Goal: Find specific page/section: Find specific page/section

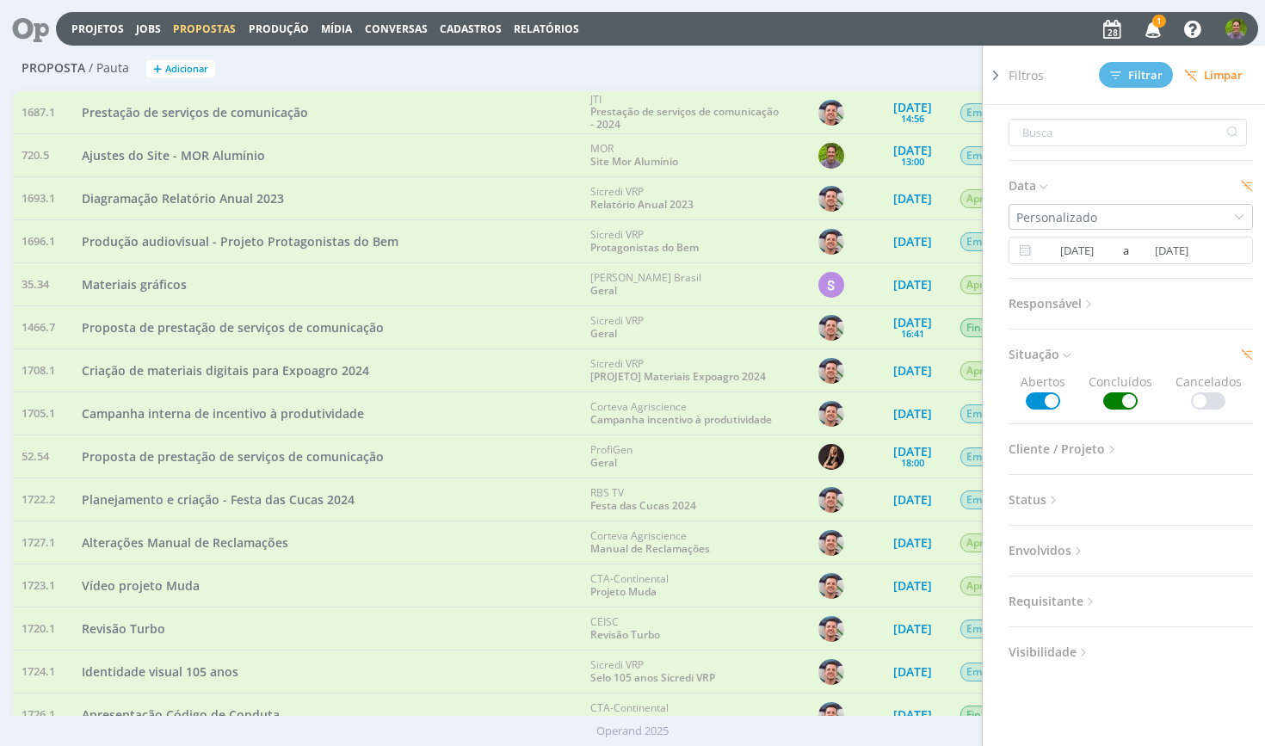
click at [996, 77] on icon at bounding box center [995, 75] width 17 height 18
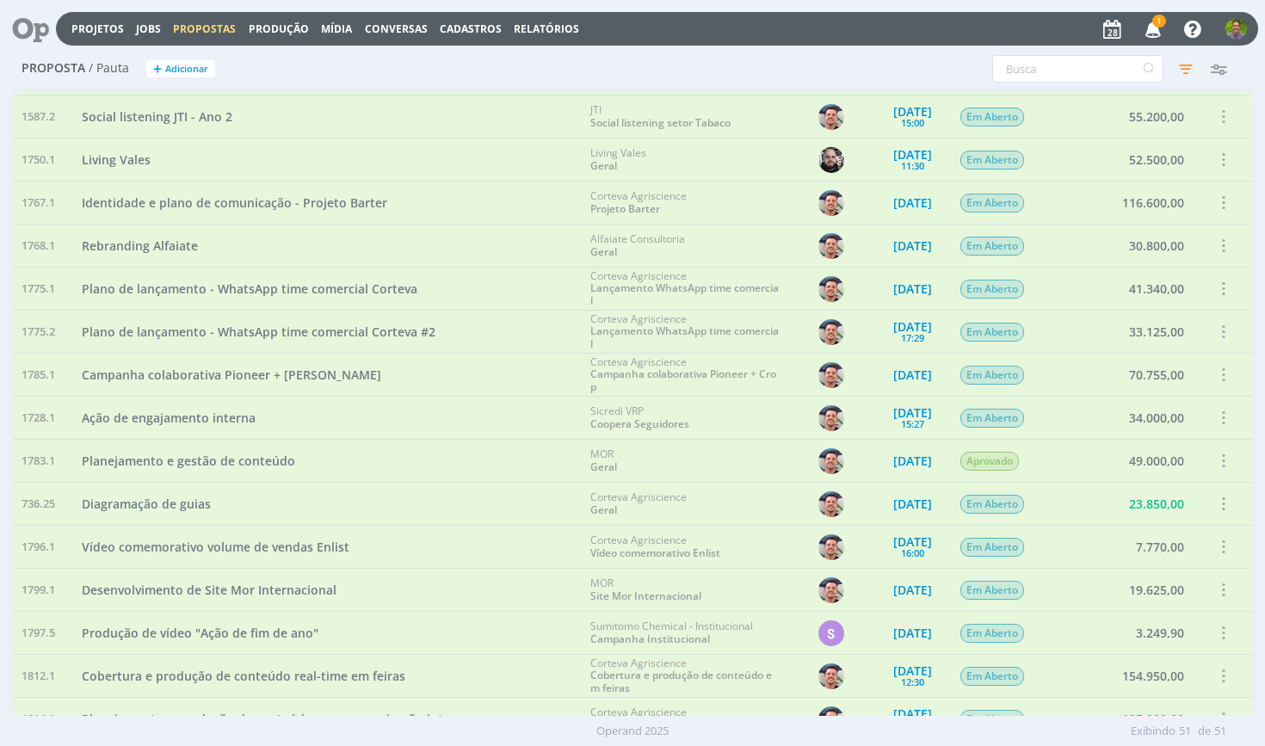
scroll to position [834, 0]
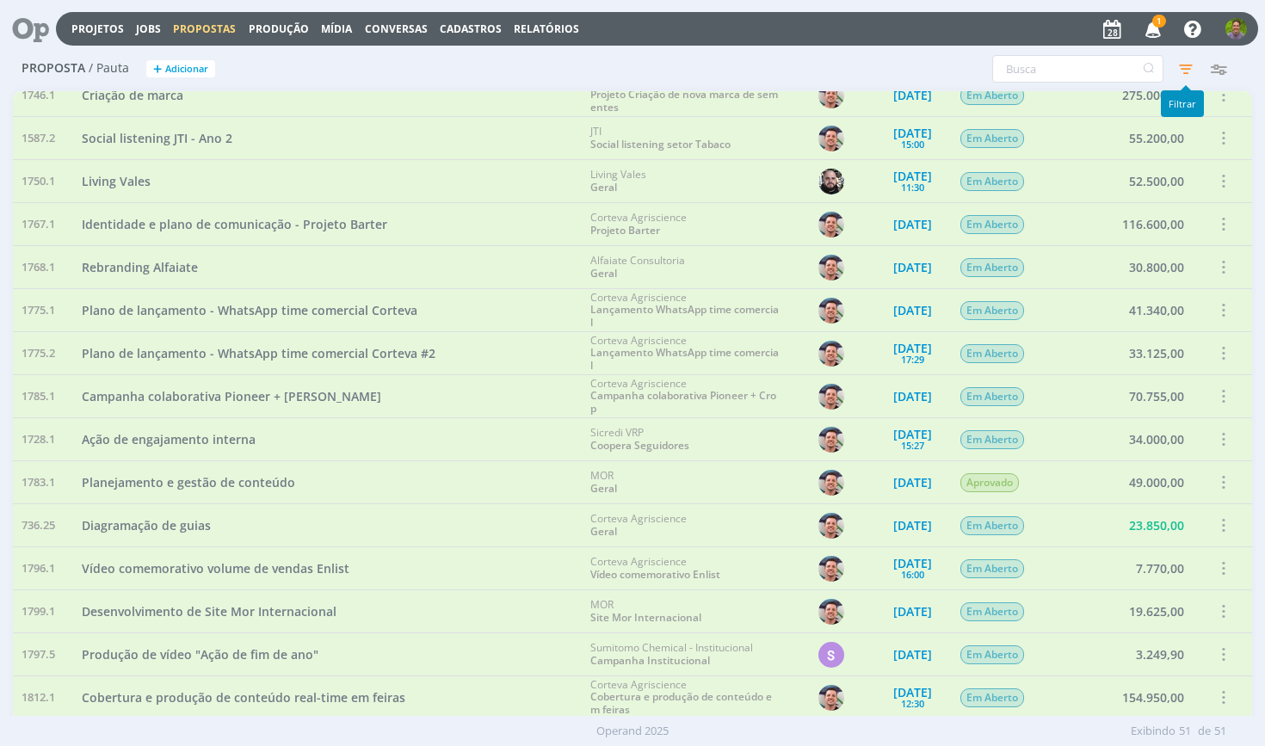
click at [1185, 63] on icon "button" at bounding box center [1185, 68] width 31 height 31
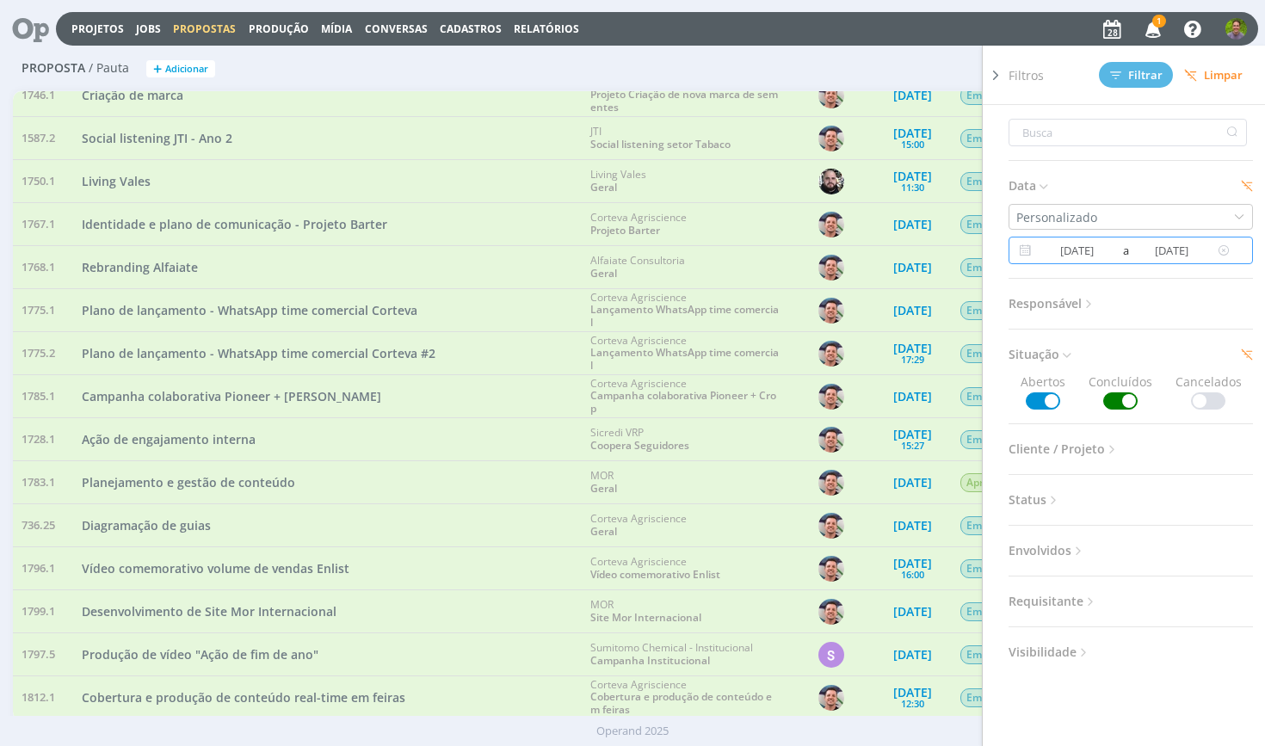
click at [1184, 256] on input "[DATE]" at bounding box center [1171, 250] width 83 height 21
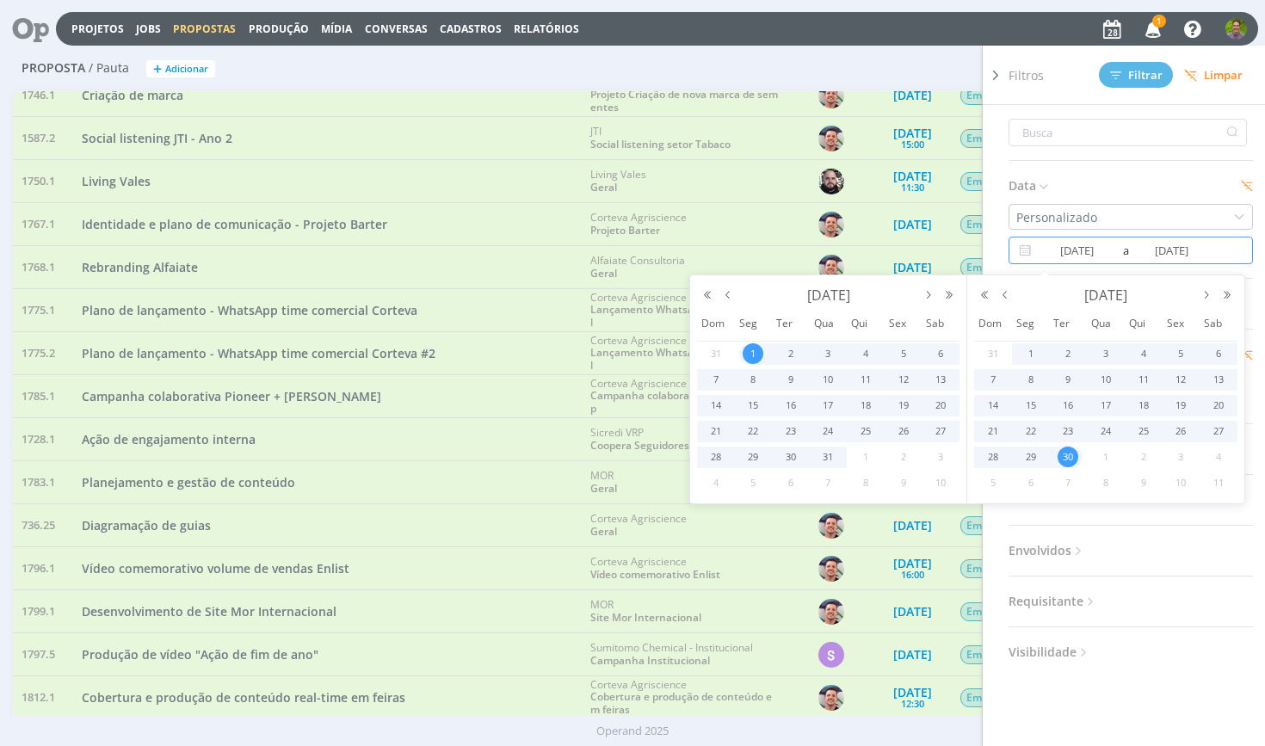
click at [918, 52] on div "Proposta / Pauta + Adicionar Filtros Filtrar [GEOGRAPHIC_DATA] Data Personaliza…" at bounding box center [633, 69] width 1240 height 43
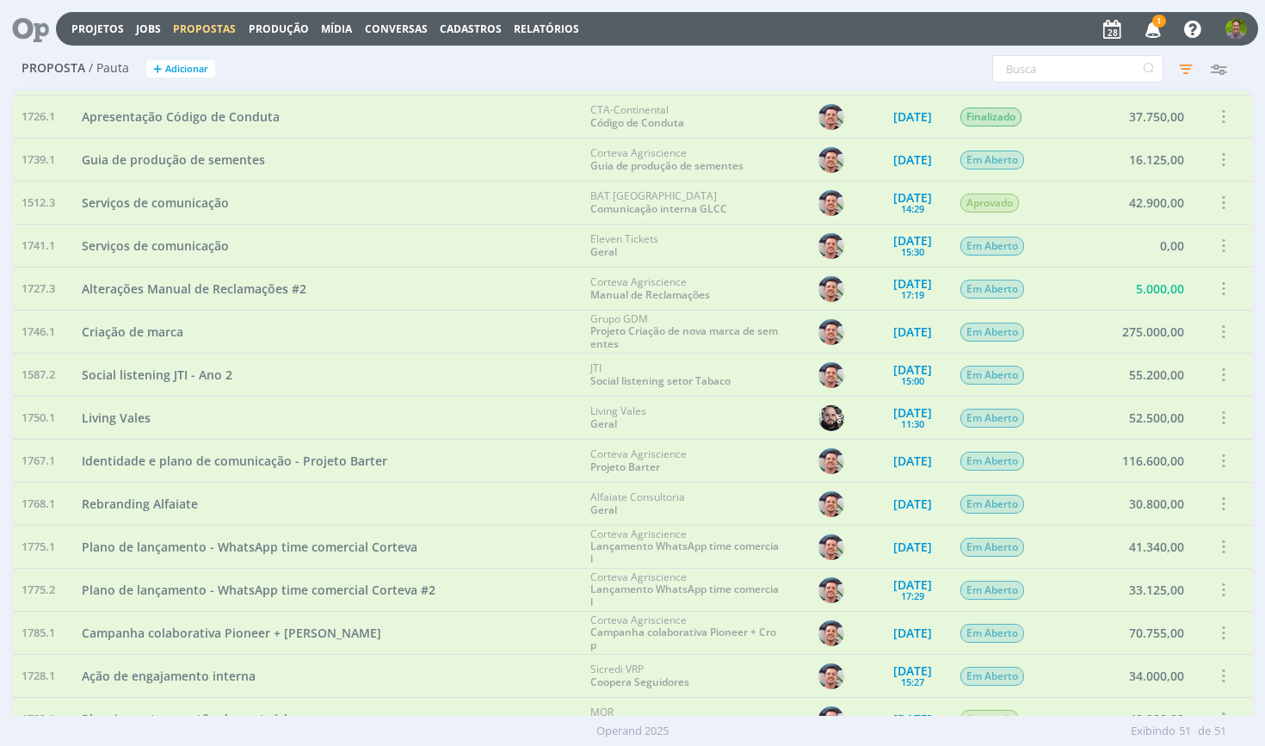
scroll to position [362, 0]
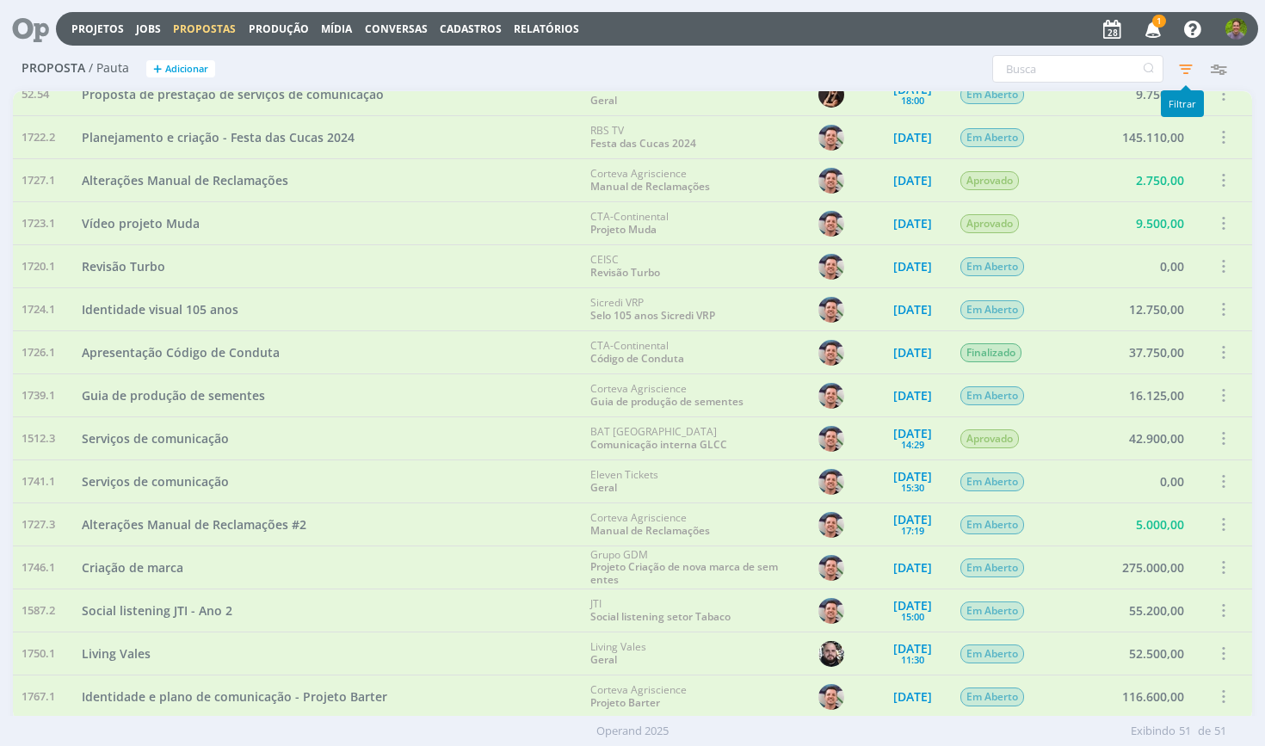
click at [1186, 59] on icon "button" at bounding box center [1185, 68] width 31 height 31
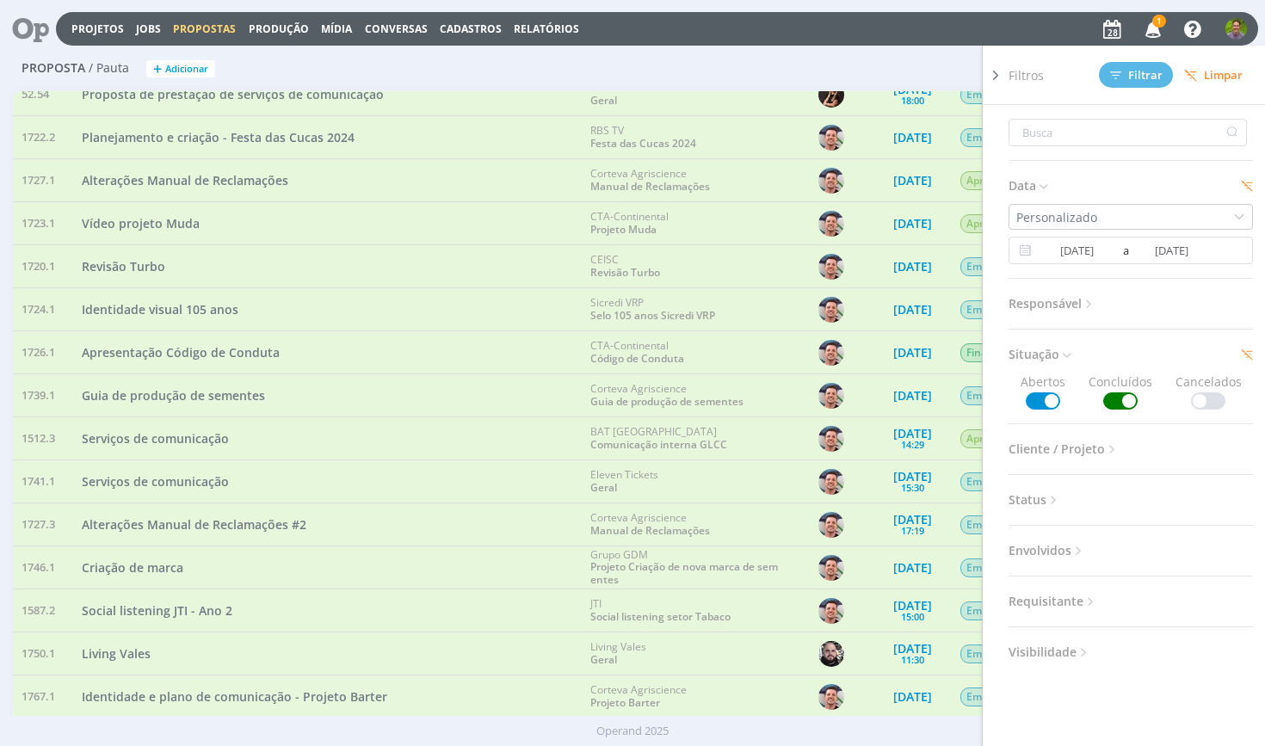
click at [1043, 299] on span "Responsável" at bounding box center [1052, 303] width 88 height 22
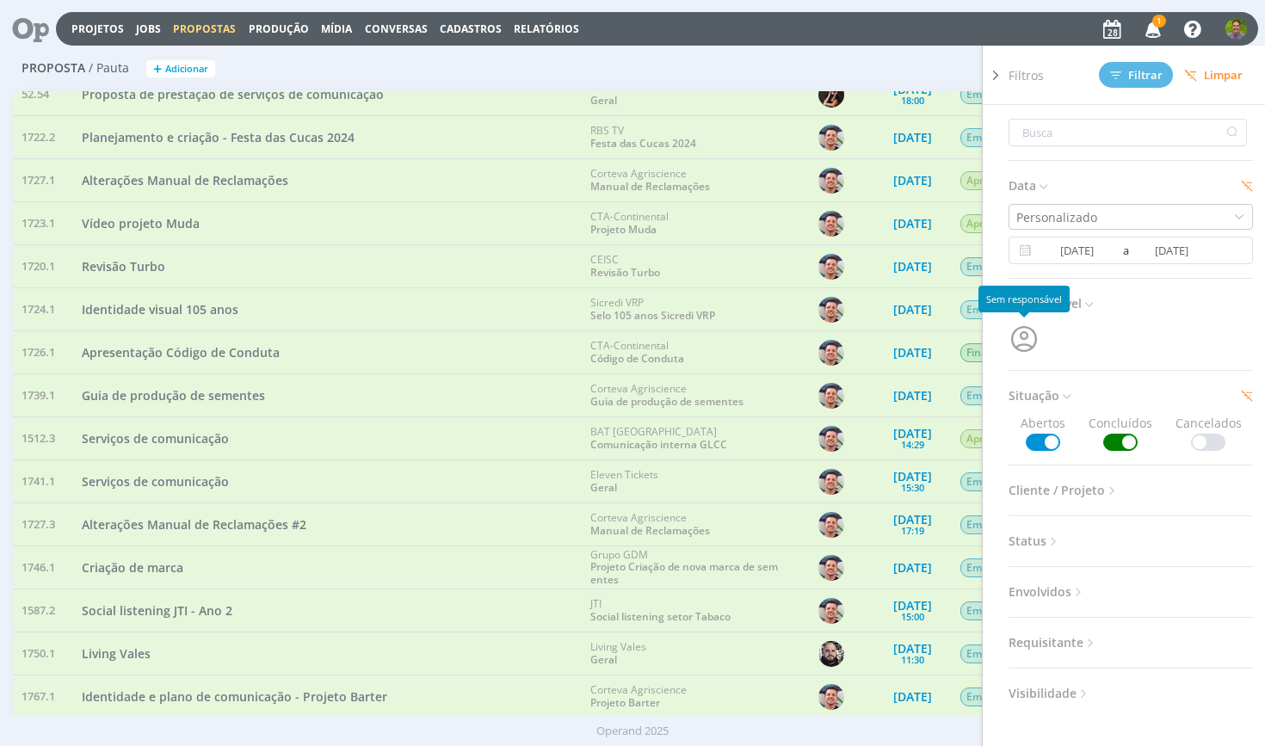
click at [1020, 344] on icon "button" at bounding box center [1023, 339] width 26 height 26
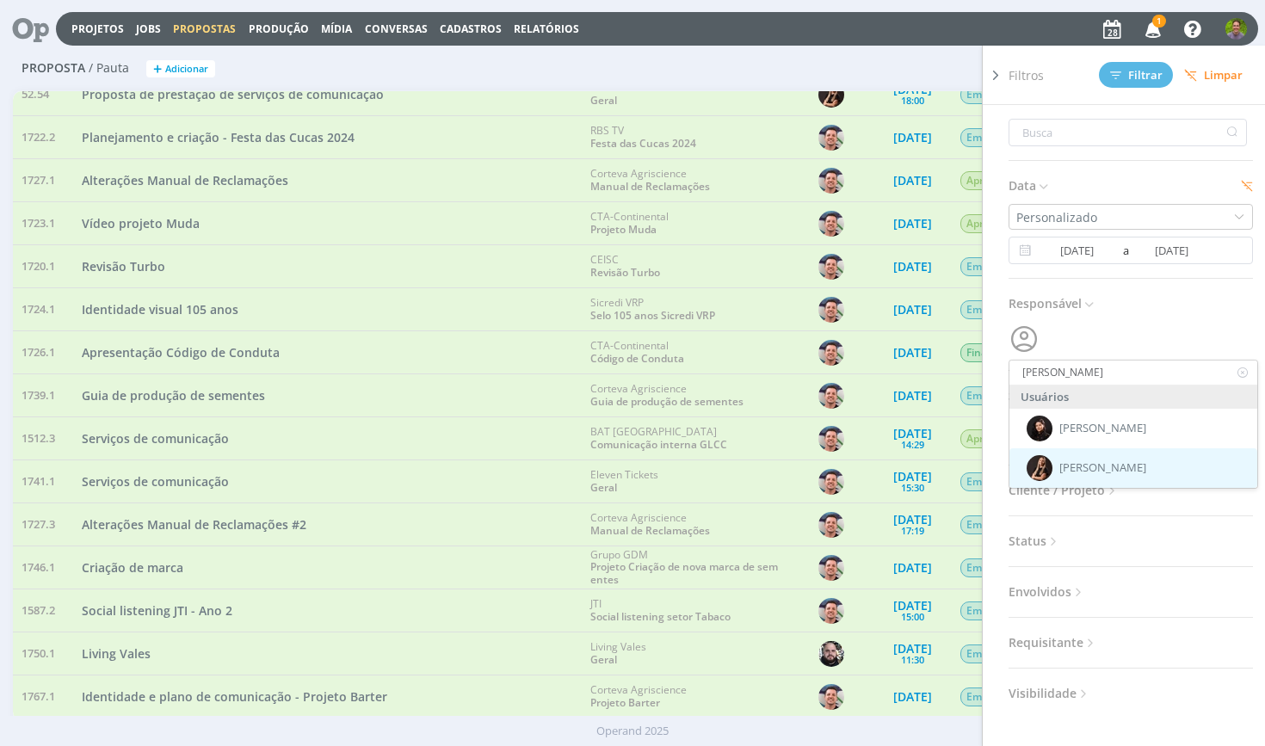
type input "[PERSON_NAME]"
click at [1102, 470] on span "[PERSON_NAME]" at bounding box center [1102, 468] width 87 height 14
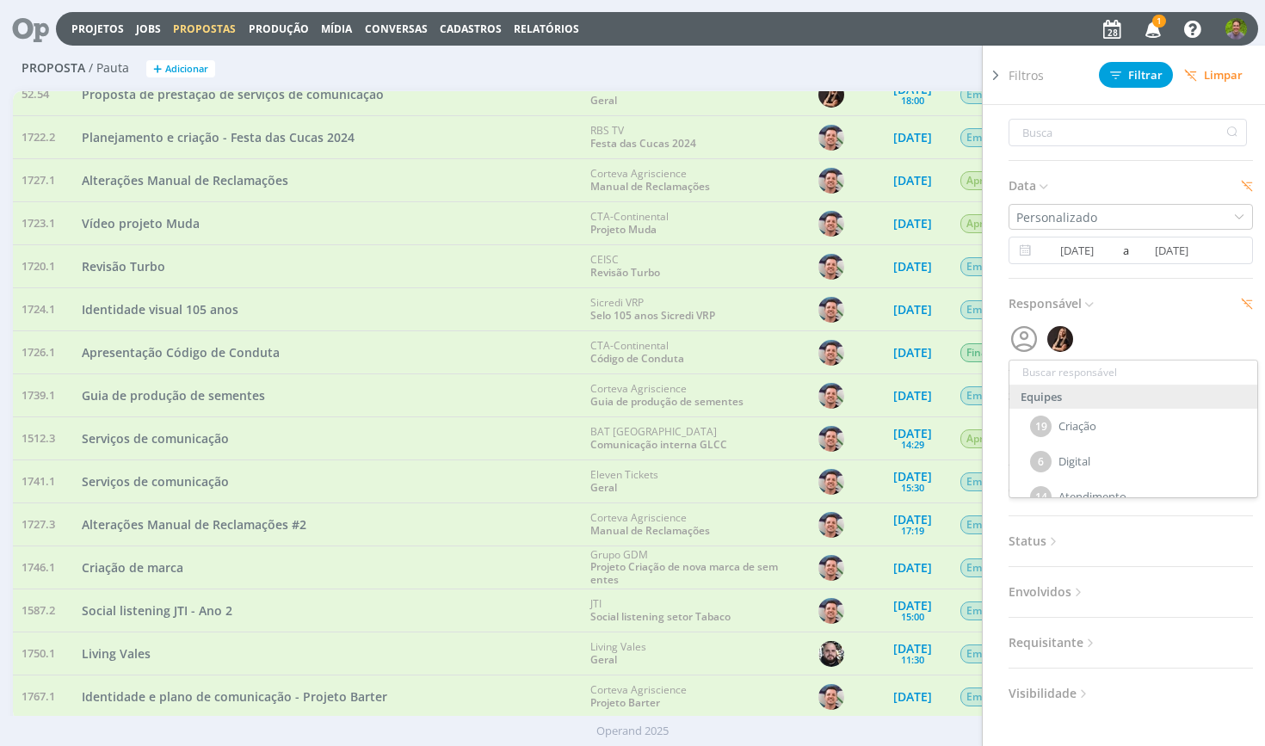
click at [1142, 70] on span "Filtrar" at bounding box center [1136, 75] width 52 height 11
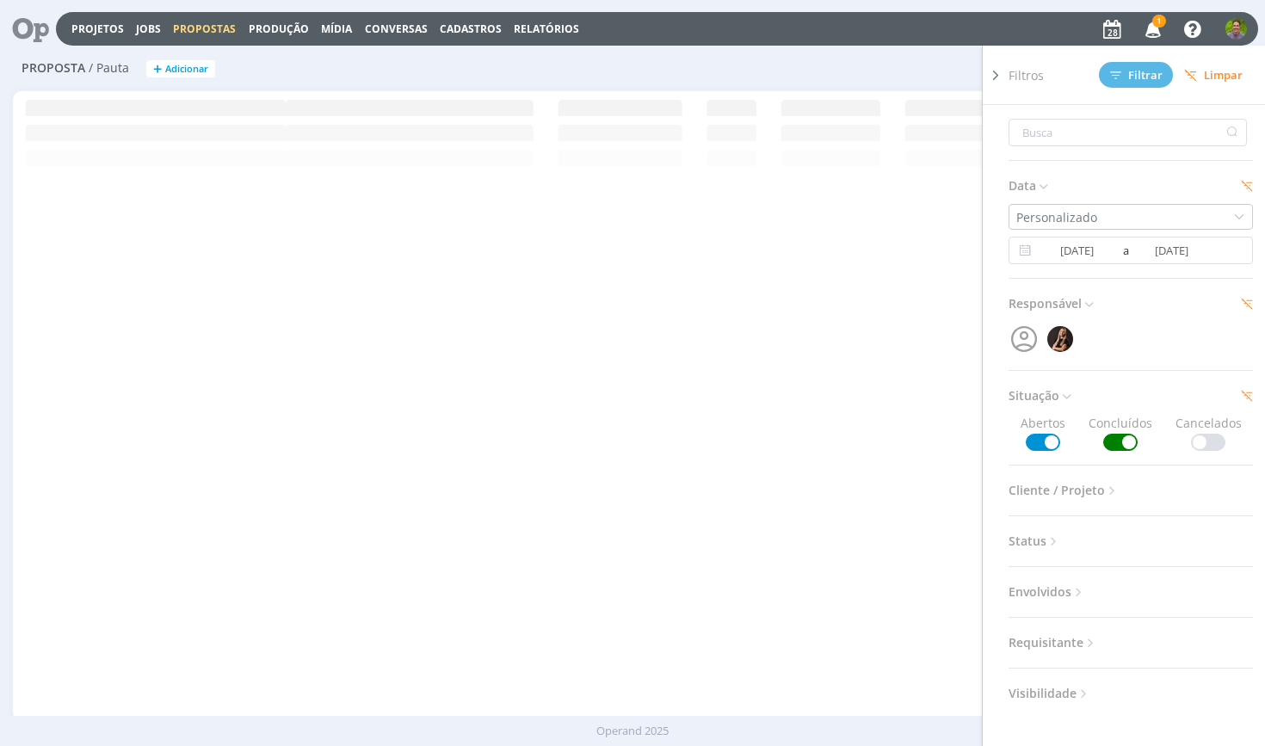
scroll to position [0, 0]
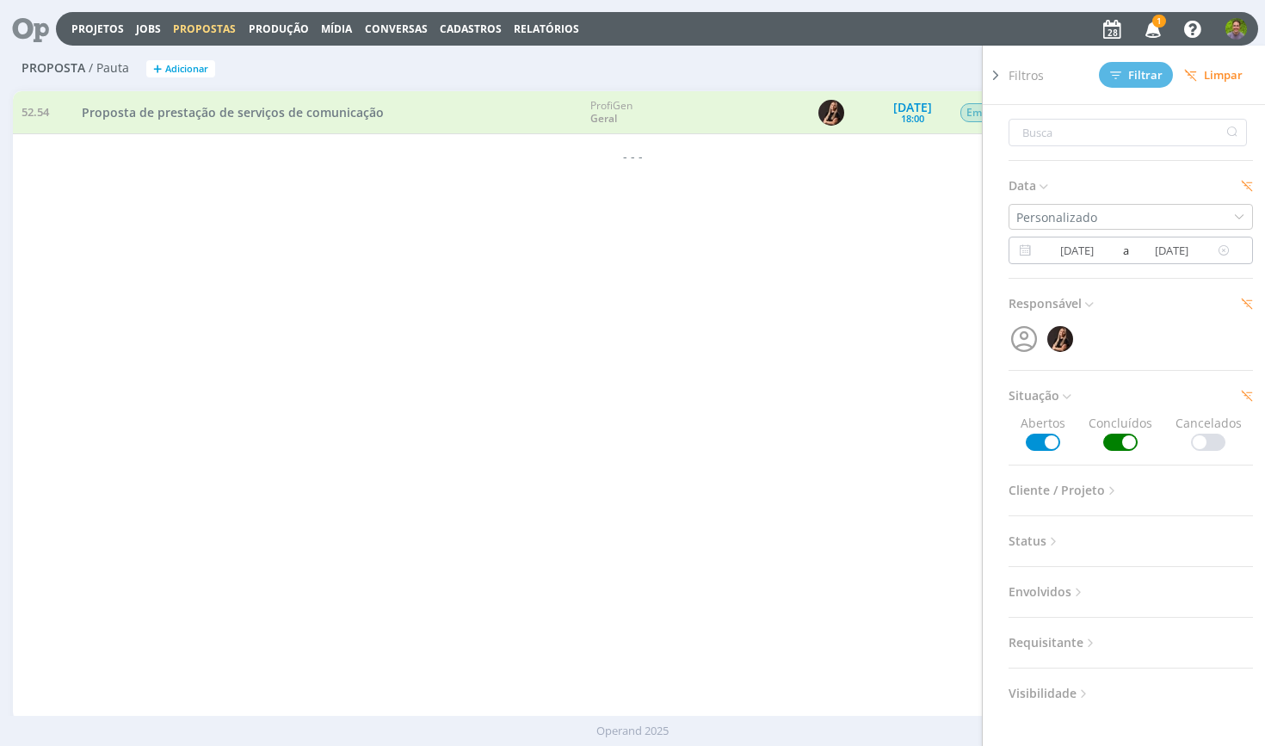
click at [1081, 258] on input "[DATE]" at bounding box center [1076, 250] width 83 height 21
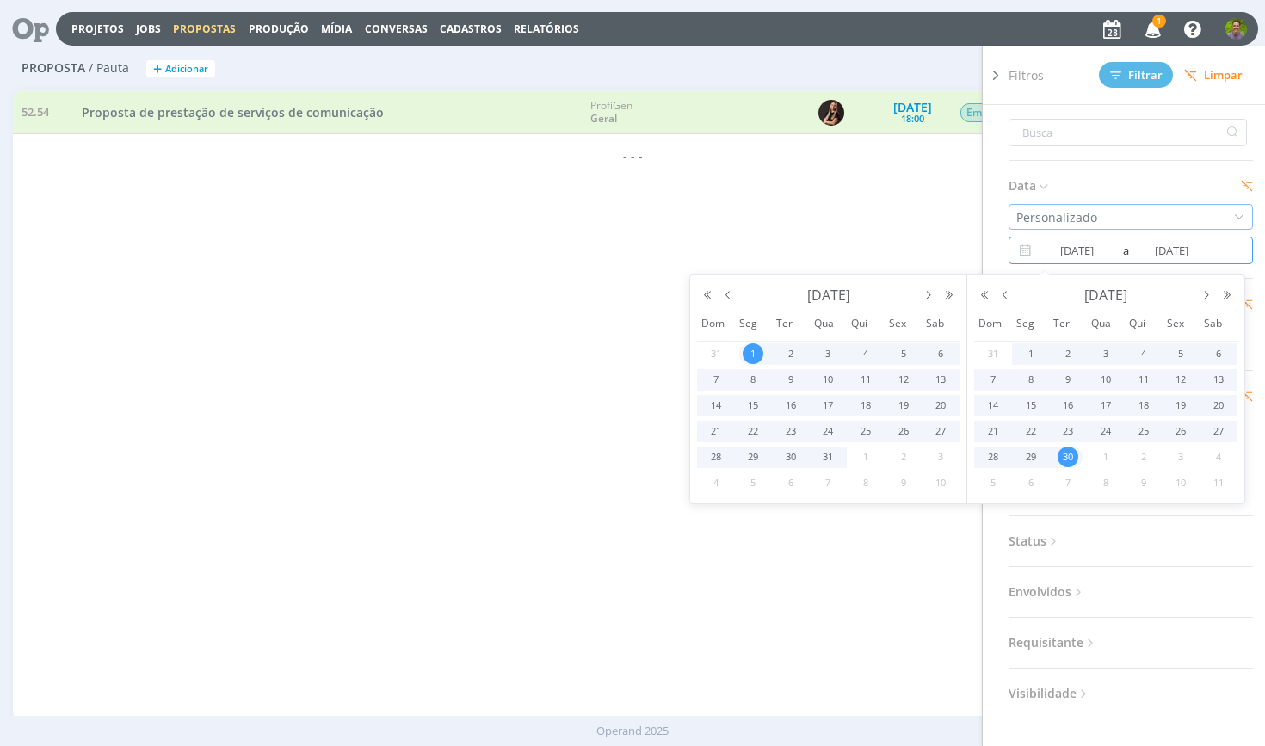
click at [1074, 222] on div "Personalizado" at bounding box center [1058, 217] width 84 height 18
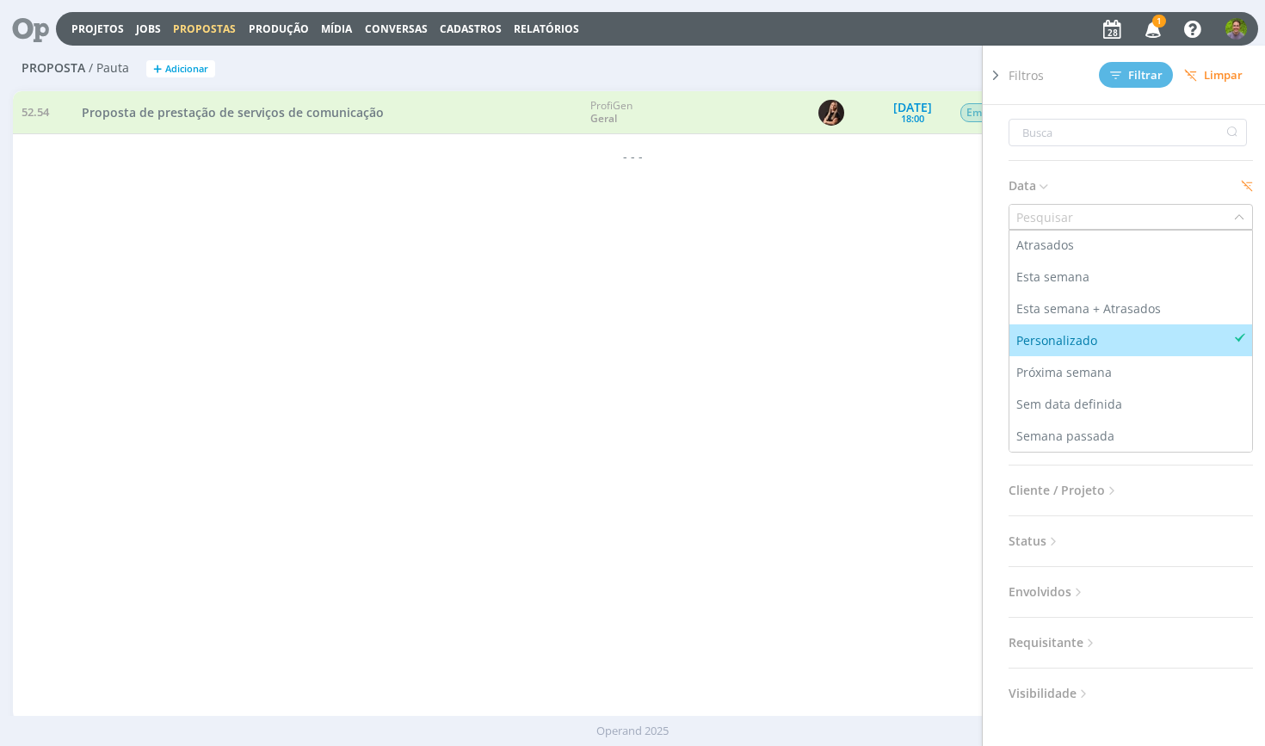
scroll to position [2, 0]
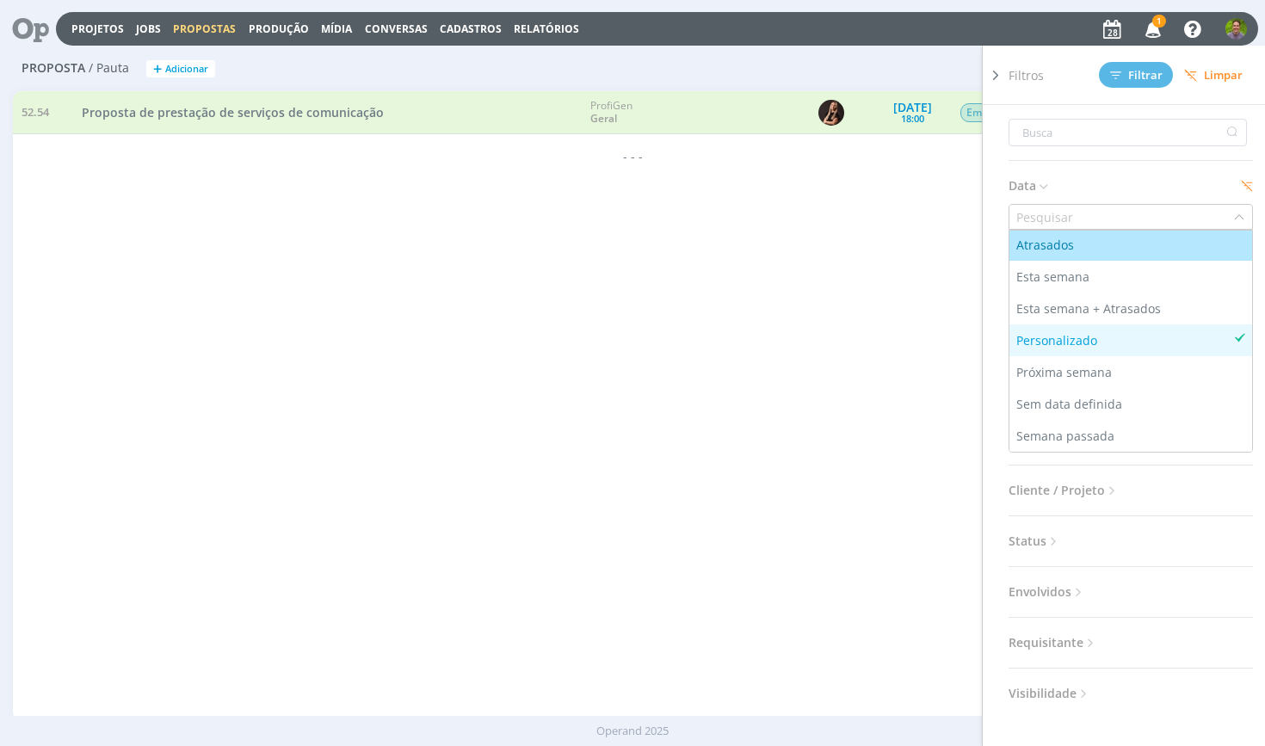
click at [1111, 220] on input "text" at bounding box center [1121, 217] width 224 height 24
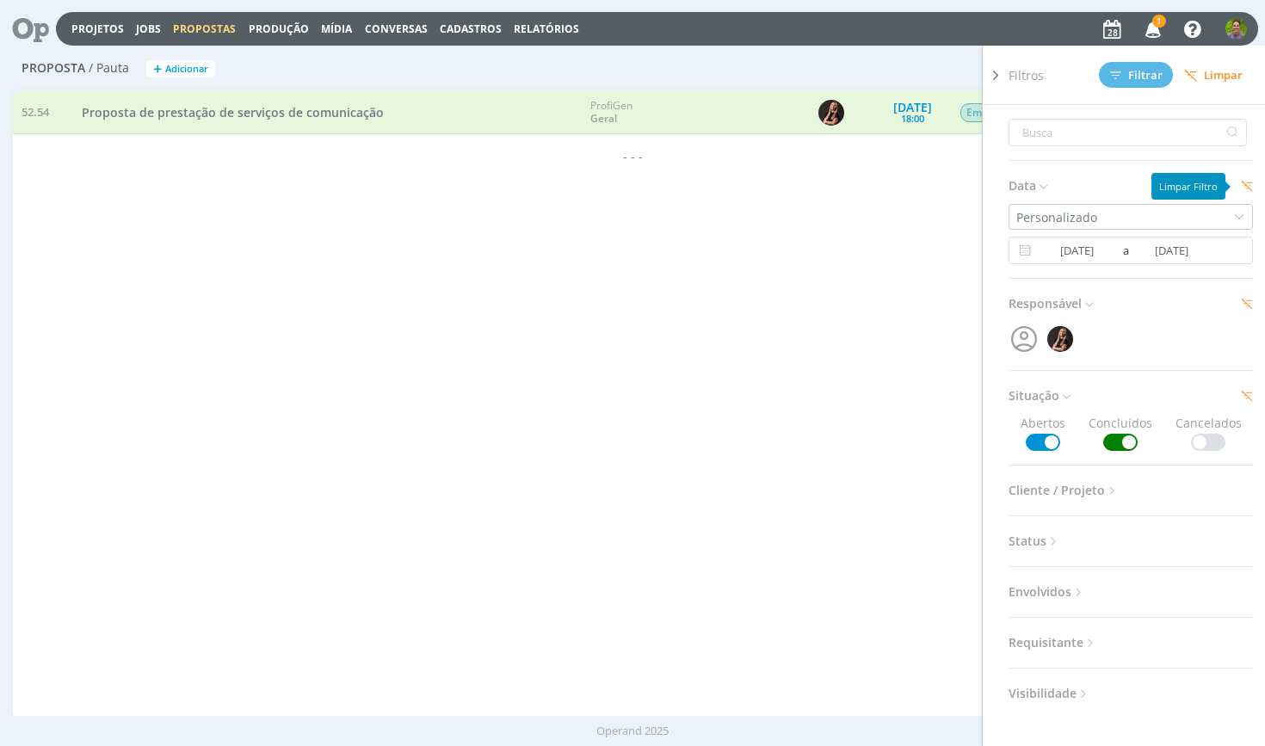
click at [1241, 183] on icon at bounding box center [1247, 186] width 12 height 12
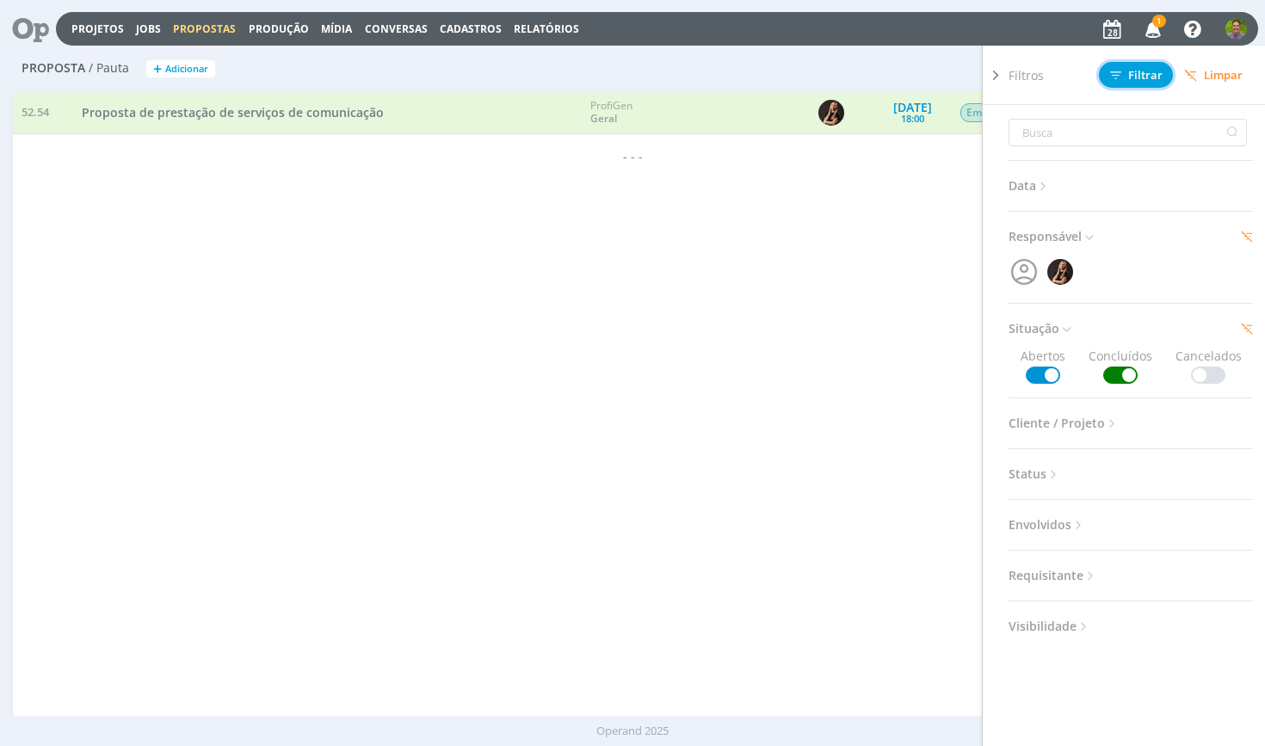
click at [1128, 76] on span "Filtrar" at bounding box center [1136, 75] width 52 height 11
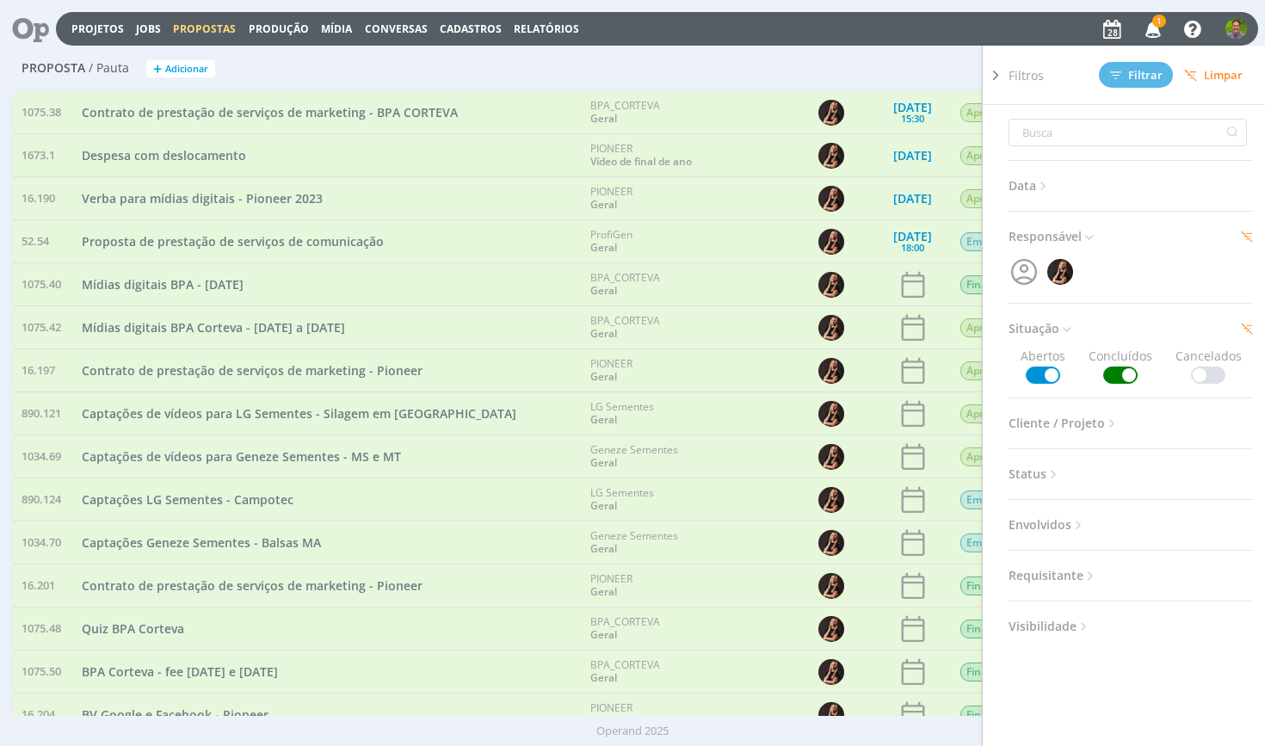
click at [913, 58] on div "Filtros Filtrar [GEOGRAPHIC_DATA] Data Personalizado a Responsável Situação Abe…" at bounding box center [839, 69] width 826 height 28
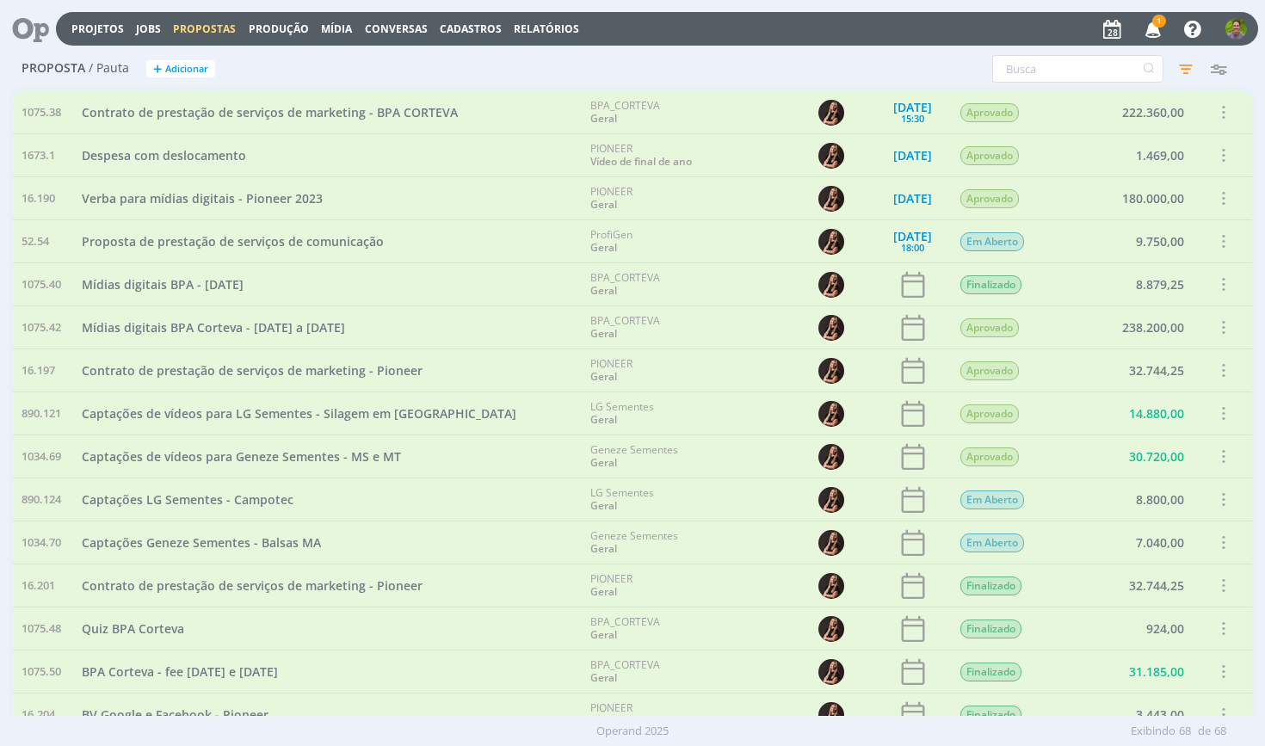
scroll to position [0, 0]
click at [1179, 79] on icon "button" at bounding box center [1185, 68] width 31 height 31
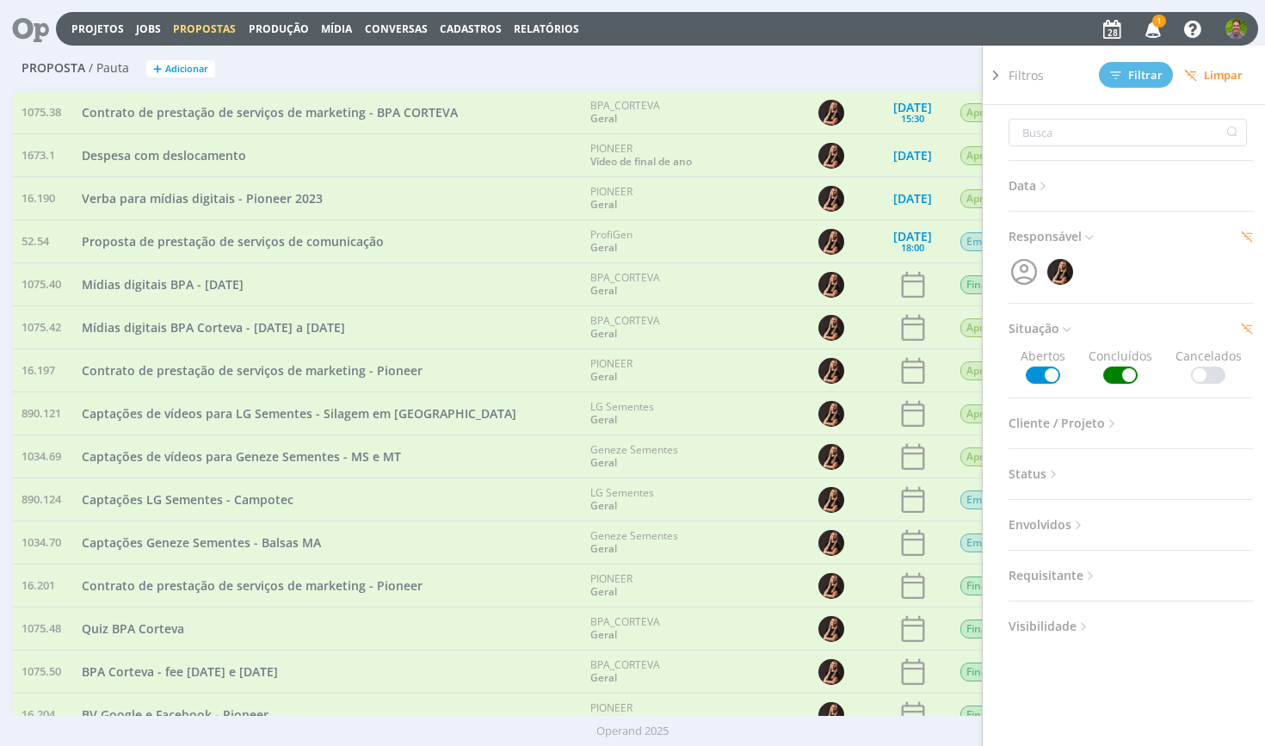
click at [1107, 416] on icon at bounding box center [1112, 423] width 15 height 15
click at [1092, 422] on span "Cliente / Projeto" at bounding box center [1063, 423] width 111 height 22
click at [936, 55] on div "Filtros Filtrar [GEOGRAPHIC_DATA] Data Personalizado a Responsável Situação Abe…" at bounding box center [839, 69] width 826 height 28
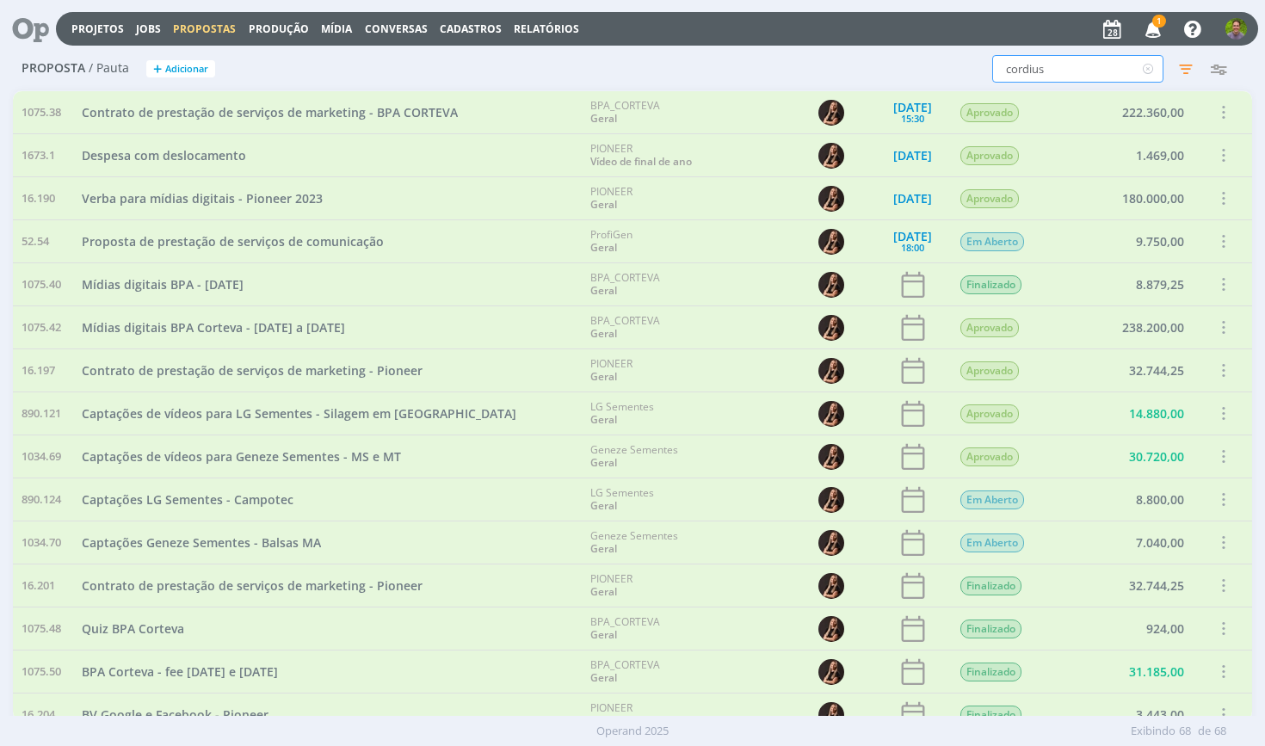
type input "cordius"
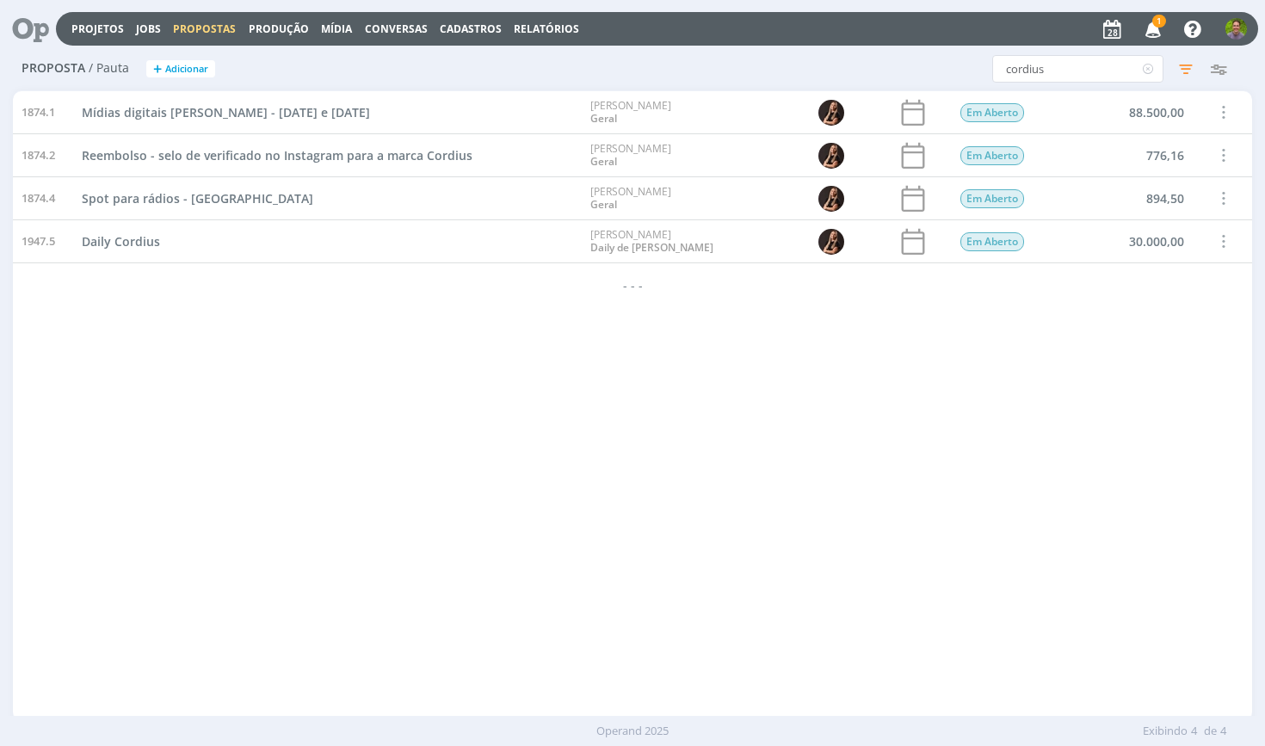
click at [789, 258] on div at bounding box center [830, 241] width 86 height 42
click at [1118, 65] on input "cordius" at bounding box center [1077, 69] width 171 height 28
click at [1140, 65] on icon at bounding box center [1148, 69] width 22 height 28
click at [864, 48] on div "Proposta / Pauta + Adicionar Filtros Filtrar [GEOGRAPHIC_DATA] Data Personaliza…" at bounding box center [633, 69] width 1240 height 43
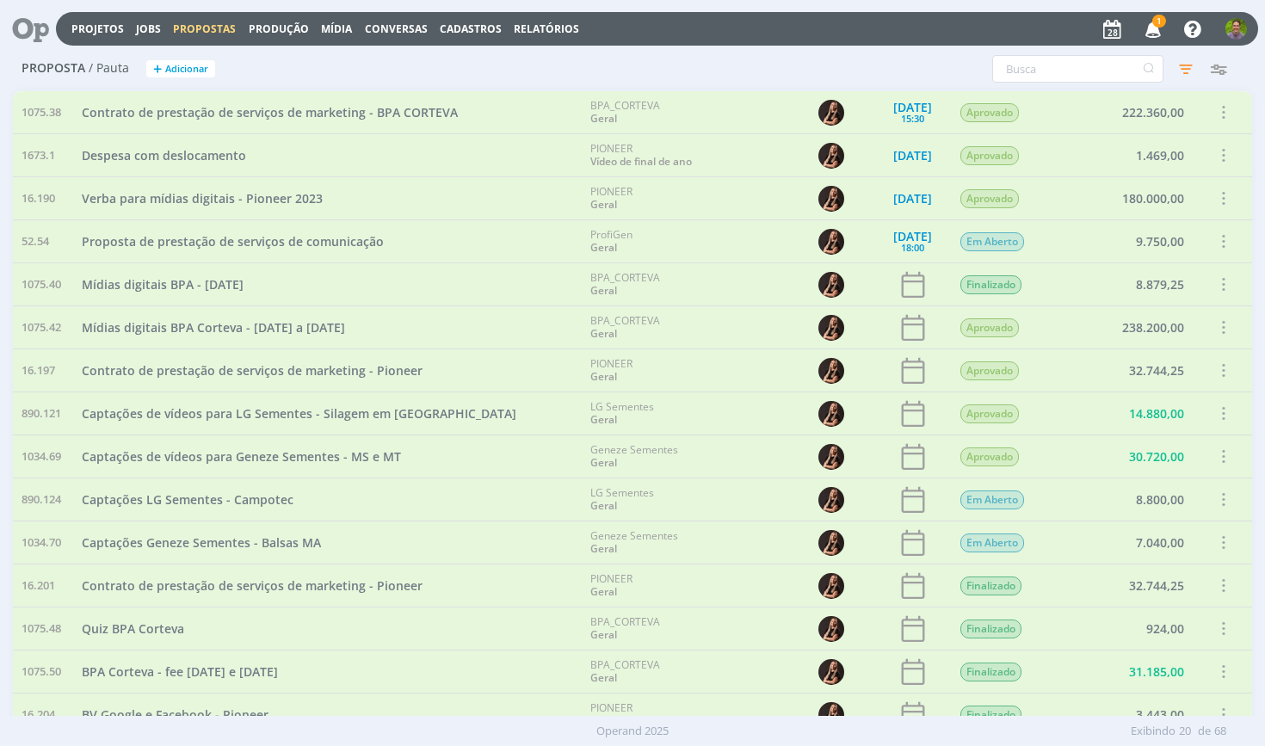
click at [34, 25] on icon at bounding box center [24, 29] width 35 height 34
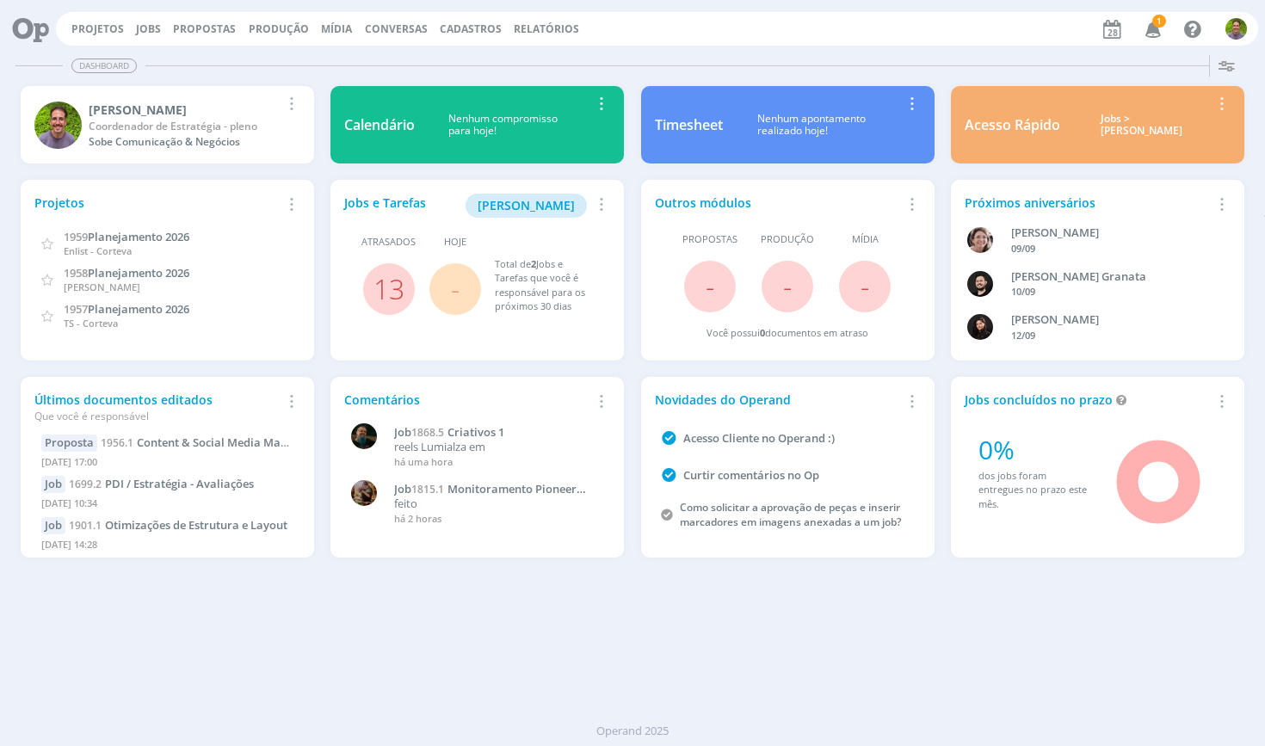
click at [1158, 32] on icon "button" at bounding box center [1153, 28] width 30 height 29
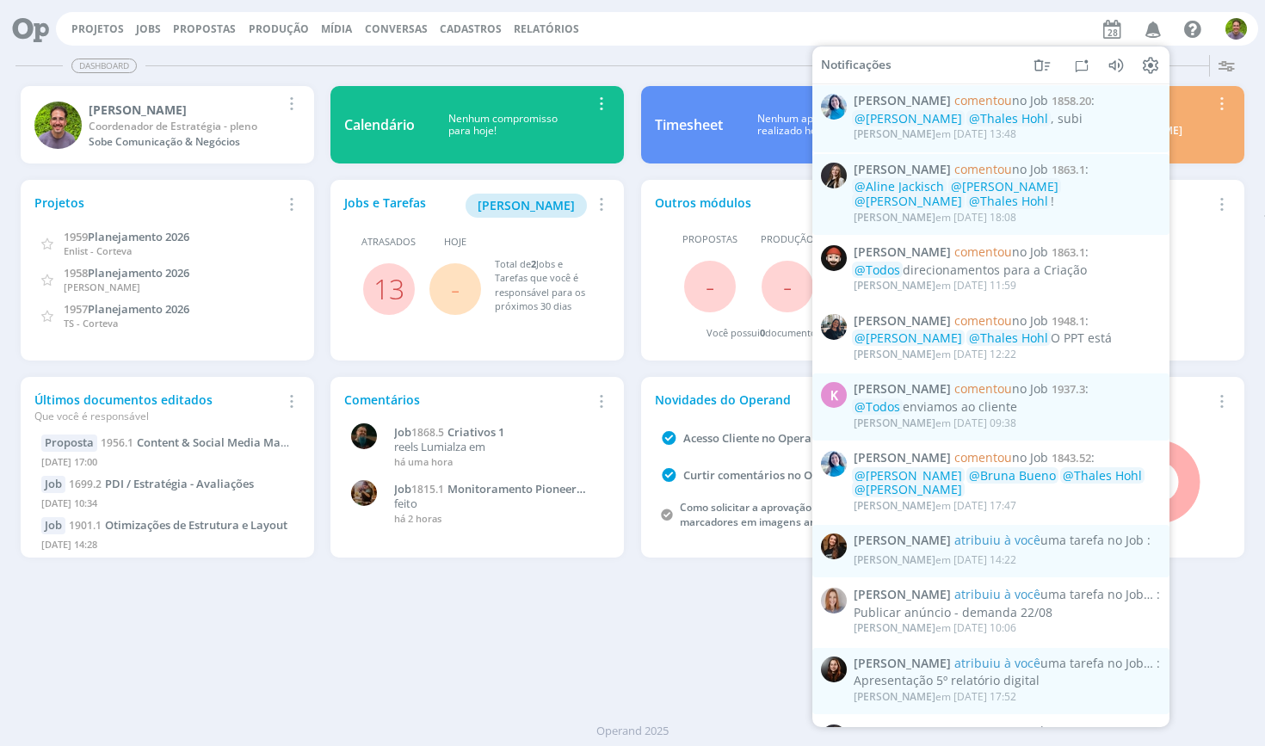
click at [500, 602] on div "Dashboard Salvar Selecione abaixo os cards desejados: Meus Meu Perfil [GEOGRAPH…" at bounding box center [632, 397] width 1265 height 698
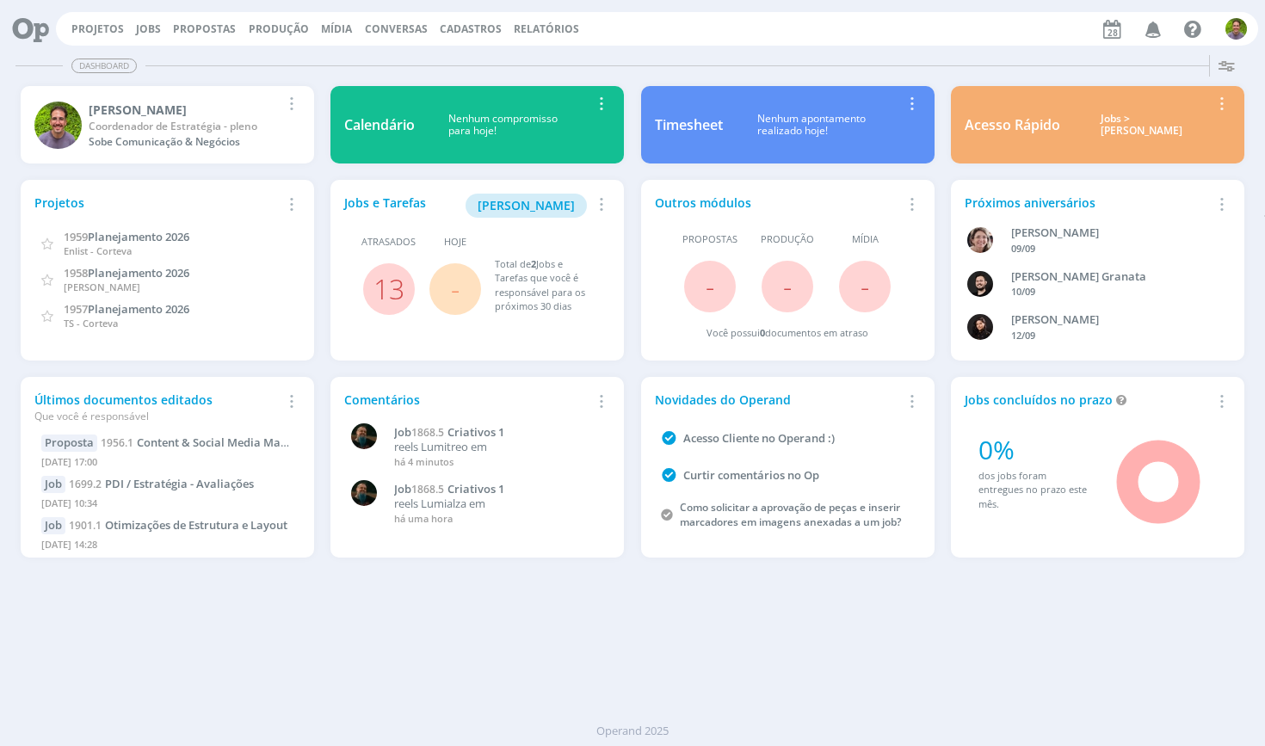
click at [431, 606] on div "Dashboard Salvar Selecione abaixo os cards desejados: Meus Meu Perfil [GEOGRAPH…" at bounding box center [632, 397] width 1265 height 698
